Goal: Find specific page/section: Find specific page/section

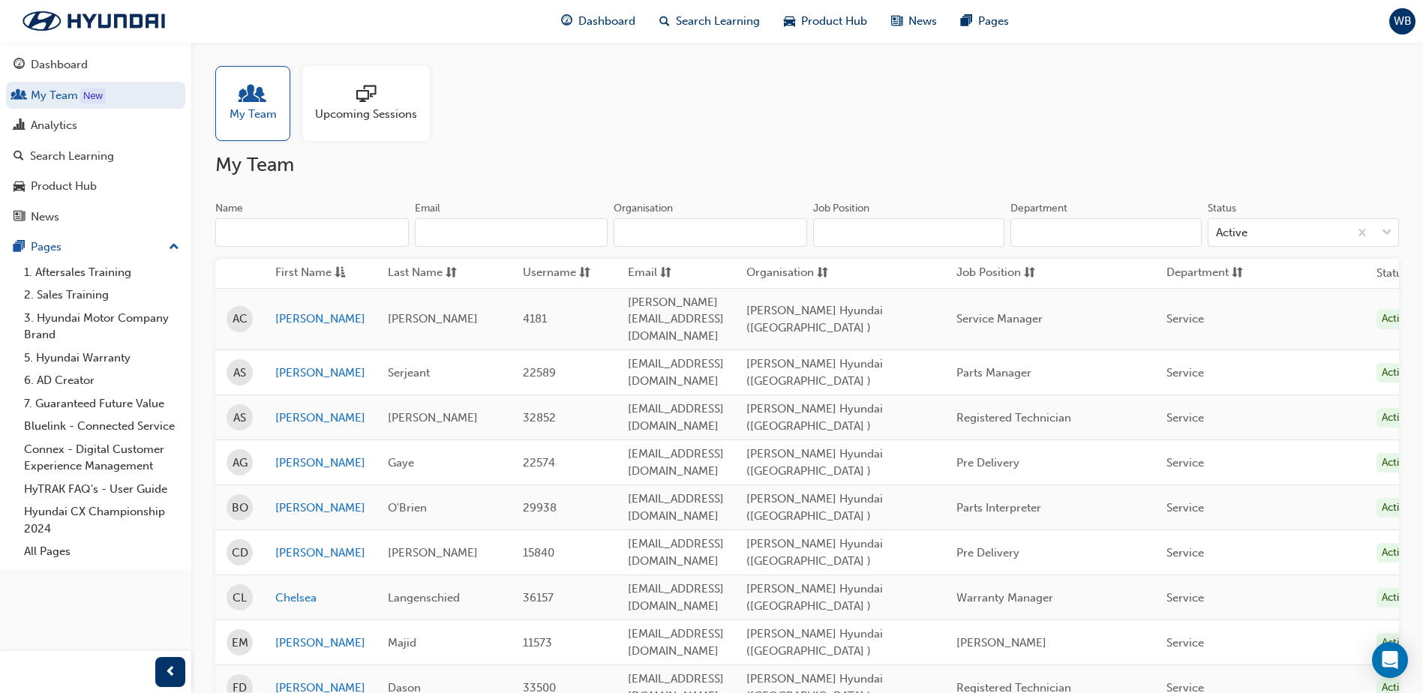
click at [263, 101] on div at bounding box center [253, 95] width 47 height 21
click at [53, 69] on div "Dashboard" at bounding box center [59, 64] width 57 height 17
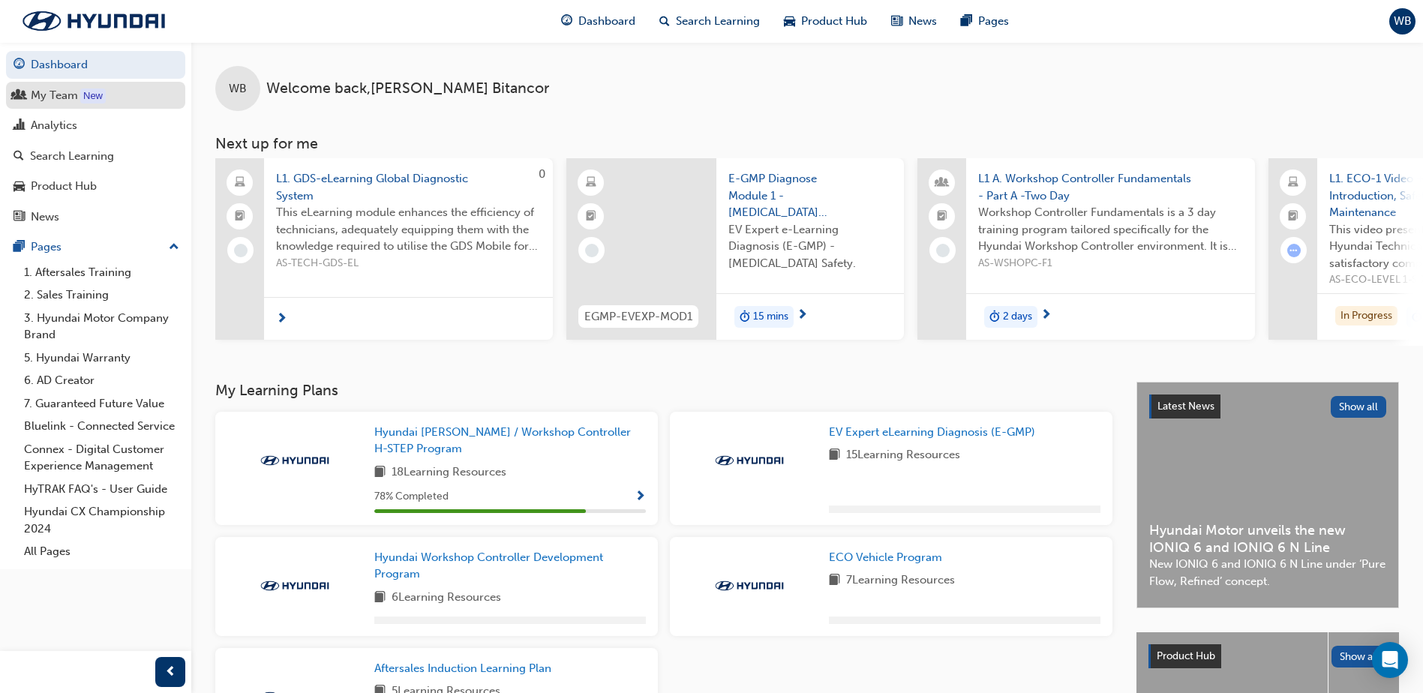
click at [70, 90] on div "My Team" at bounding box center [54, 95] width 47 height 17
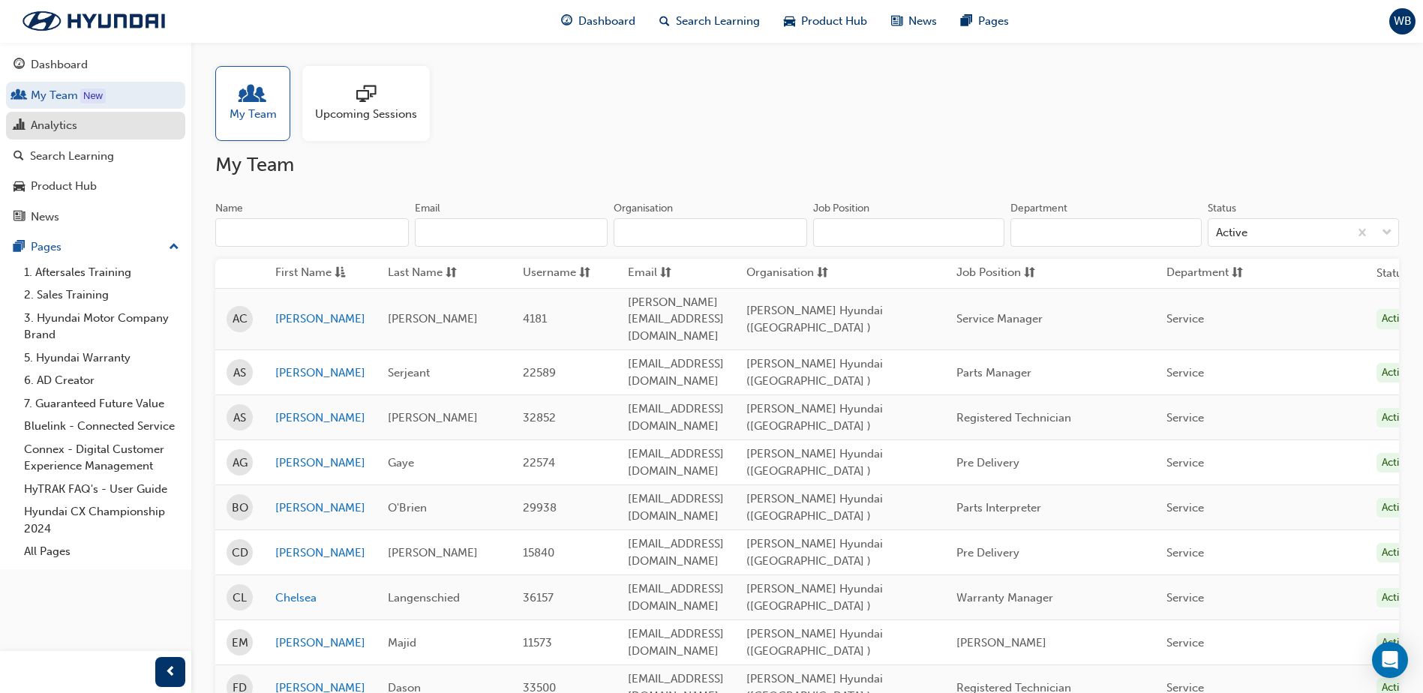
click at [32, 117] on div "Analytics" at bounding box center [54, 125] width 47 height 17
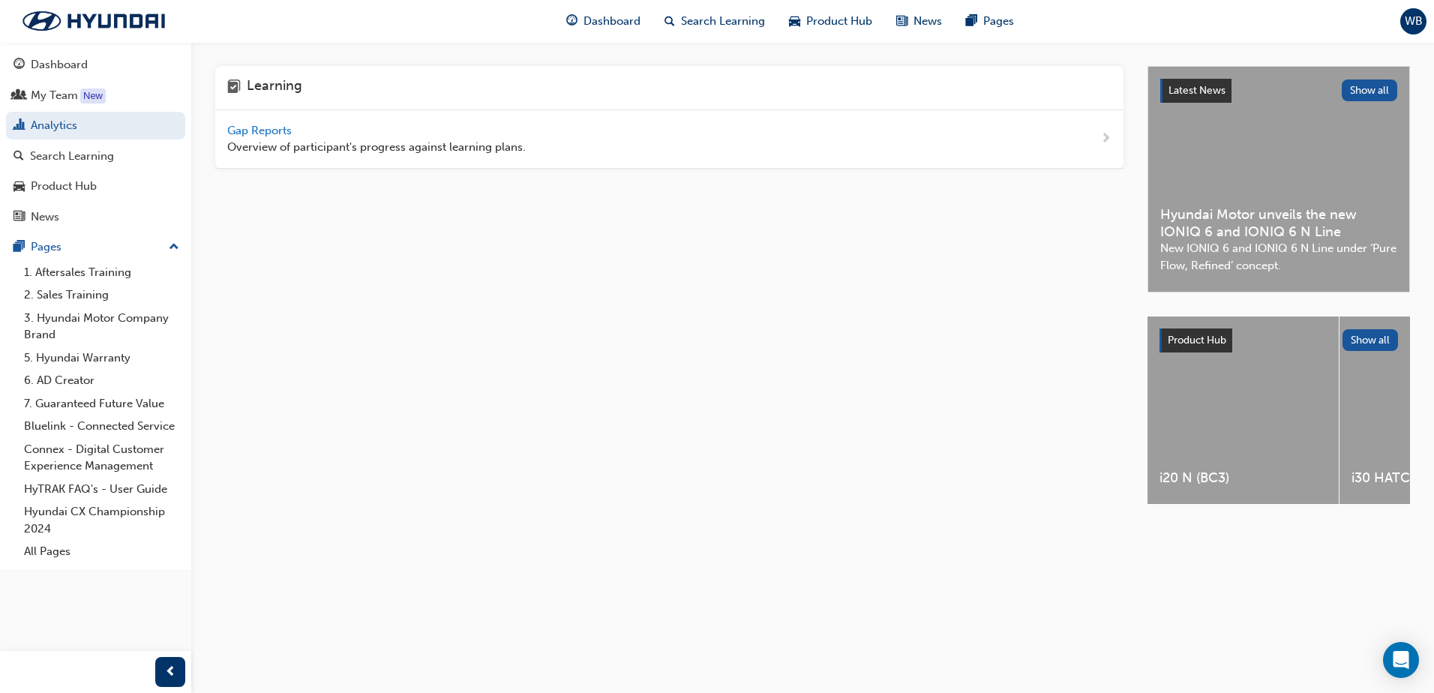
click at [266, 131] on span "Gap Reports" at bounding box center [261, 131] width 68 height 14
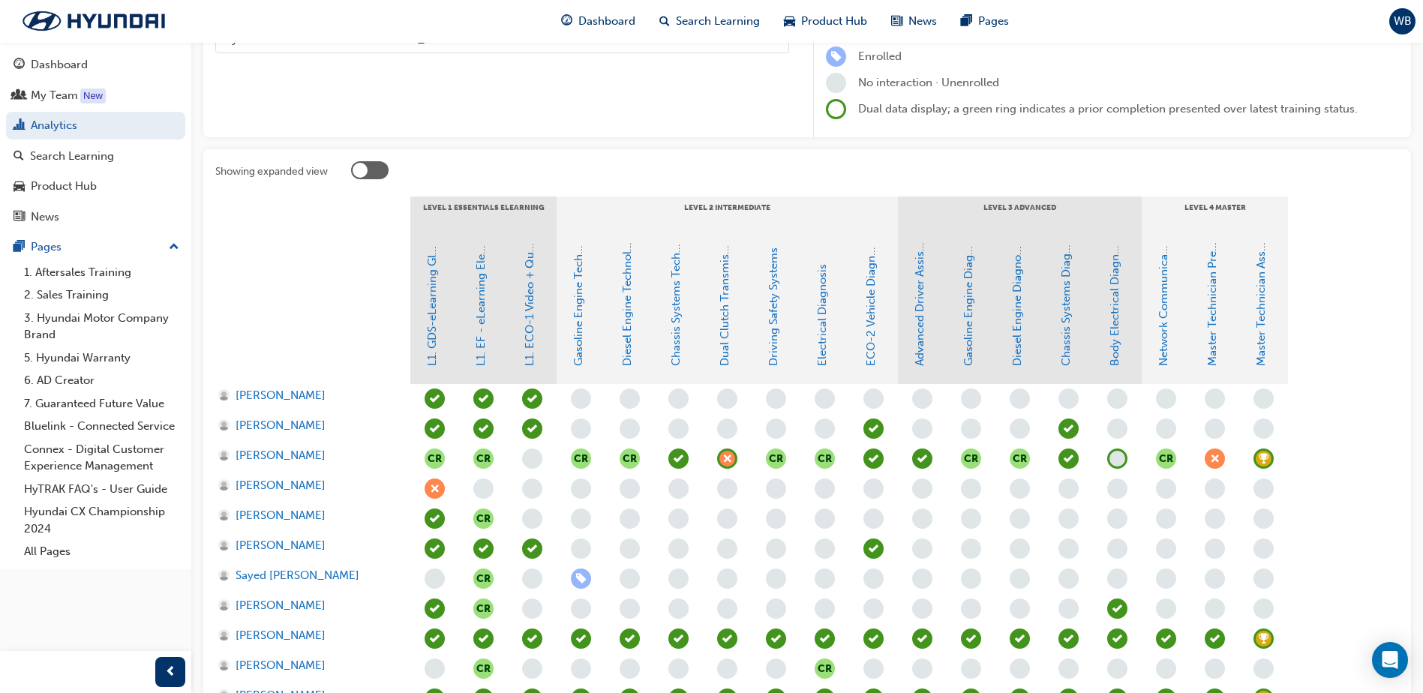
scroll to position [345, 0]
